Goal: Find specific page/section: Find specific page/section

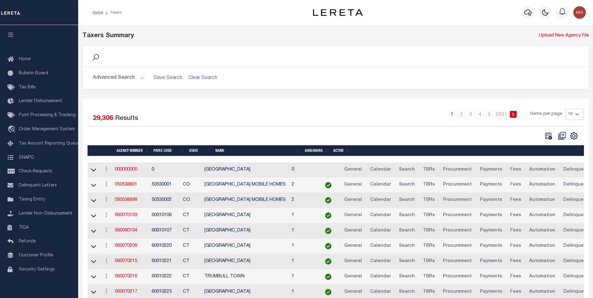
click at [142, 78] on button "Advanced Search" at bounding box center [119, 78] width 52 height 12
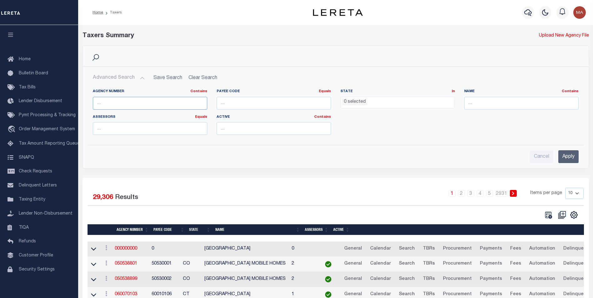
click at [129, 104] on input "text" at bounding box center [150, 103] width 114 height 13
paste input "370378216"
type input "370378216"
click at [570, 154] on input "Apply" at bounding box center [568, 156] width 20 height 13
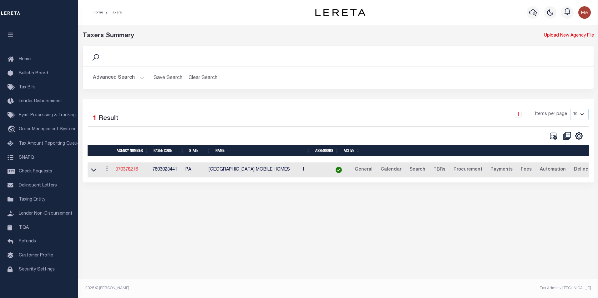
click at [128, 172] on link "370378216" at bounding box center [126, 170] width 23 height 4
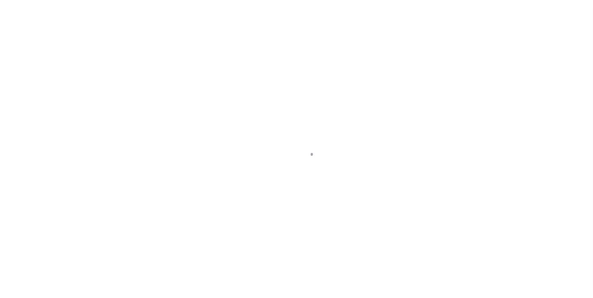
select select
checkbox input "false"
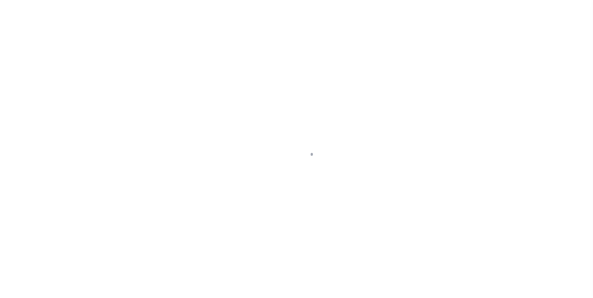
checkbox input "false"
select select
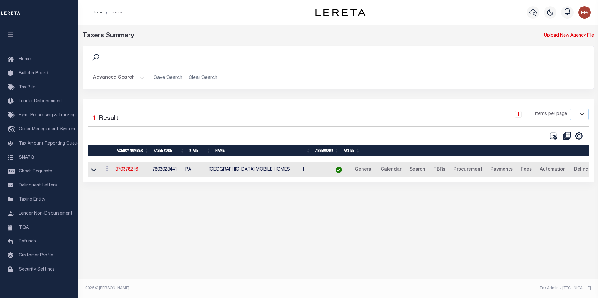
click at [142, 77] on button "Advanced Search" at bounding box center [119, 78] width 52 height 12
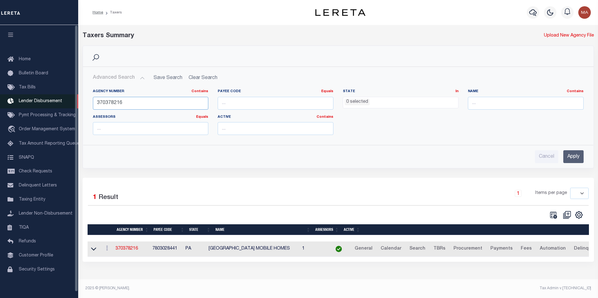
drag, startPoint x: 138, startPoint y: 104, endPoint x: 77, endPoint y: 103, distance: 60.4
click at [77, 103] on div "Home Taxers Profile" at bounding box center [299, 147] width 598 height 294
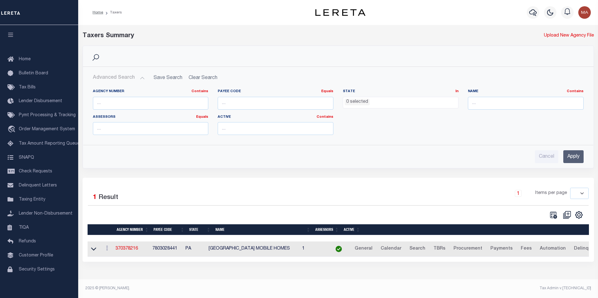
click at [575, 159] on input "Apply" at bounding box center [573, 156] width 20 height 13
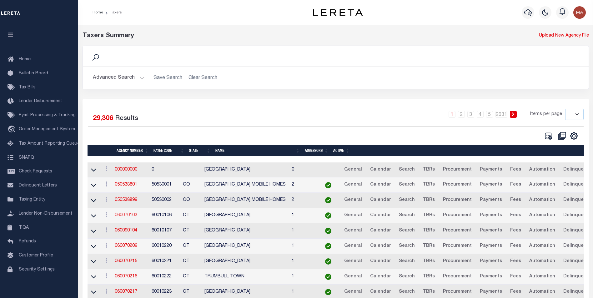
click at [126, 217] on link "060070103" at bounding box center [126, 215] width 23 height 4
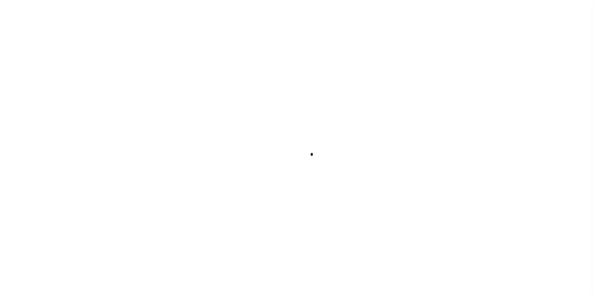
select select
checkbox input "false"
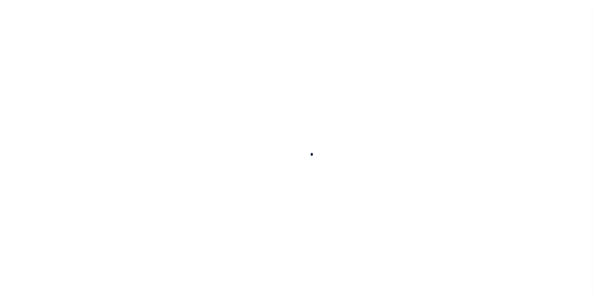
checkbox input "false"
type input "900104002"
